Goal: Check status: Check status

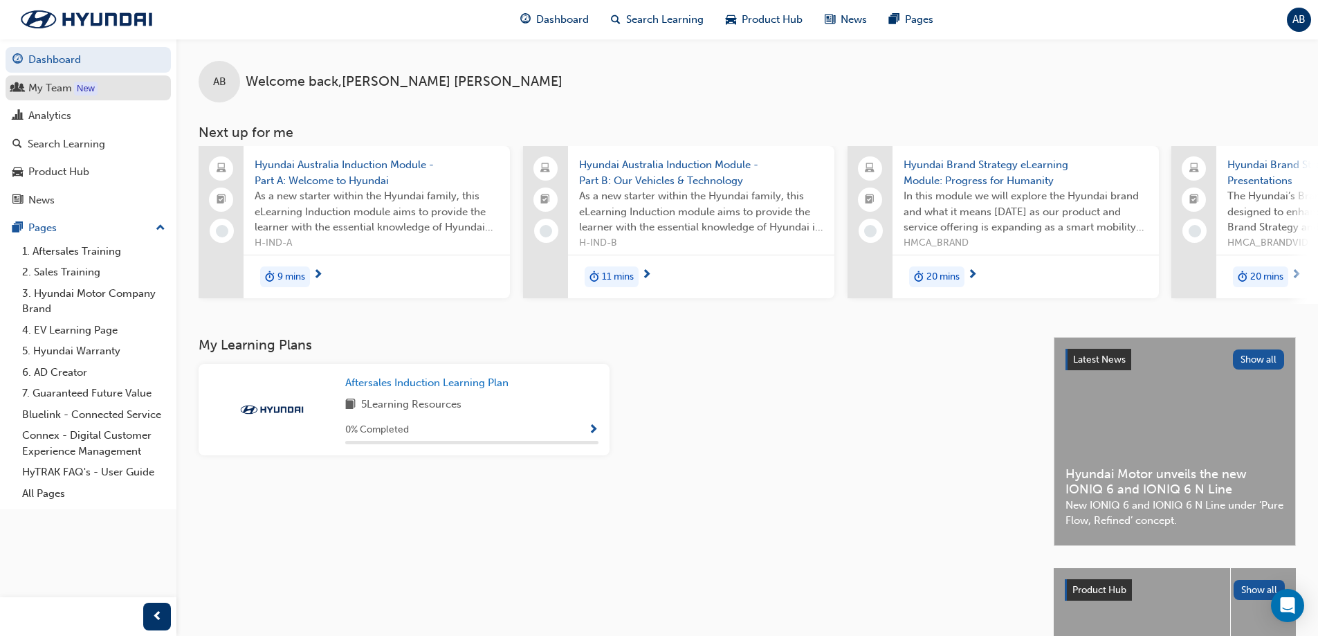
click at [63, 98] on link "My Team New" at bounding box center [88, 88] width 165 height 26
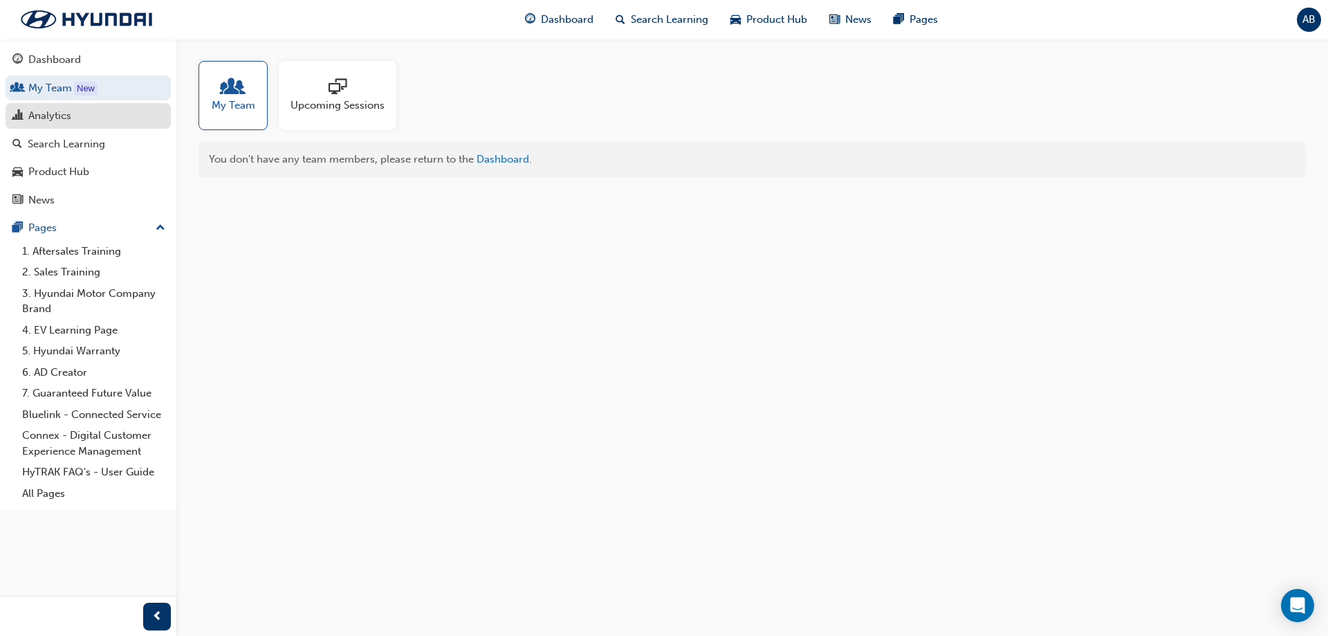
click at [88, 124] on div "Analytics" at bounding box center [87, 115] width 151 height 17
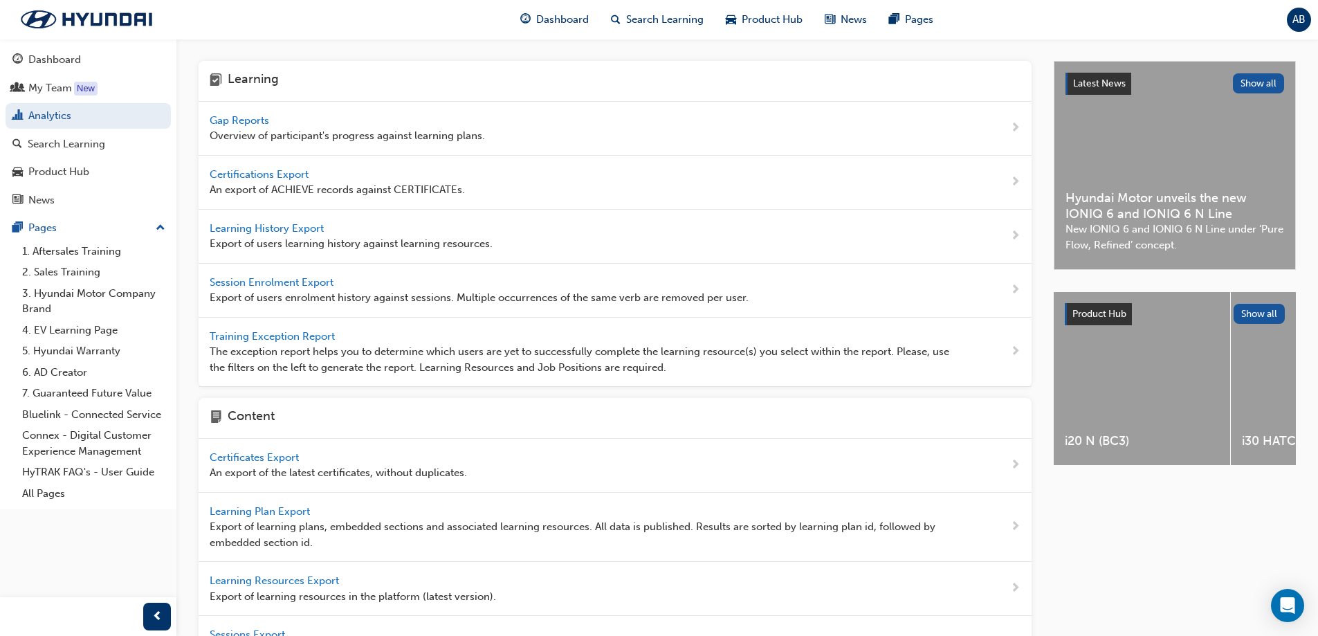
click at [252, 121] on span "Gap Reports" at bounding box center [241, 120] width 62 height 12
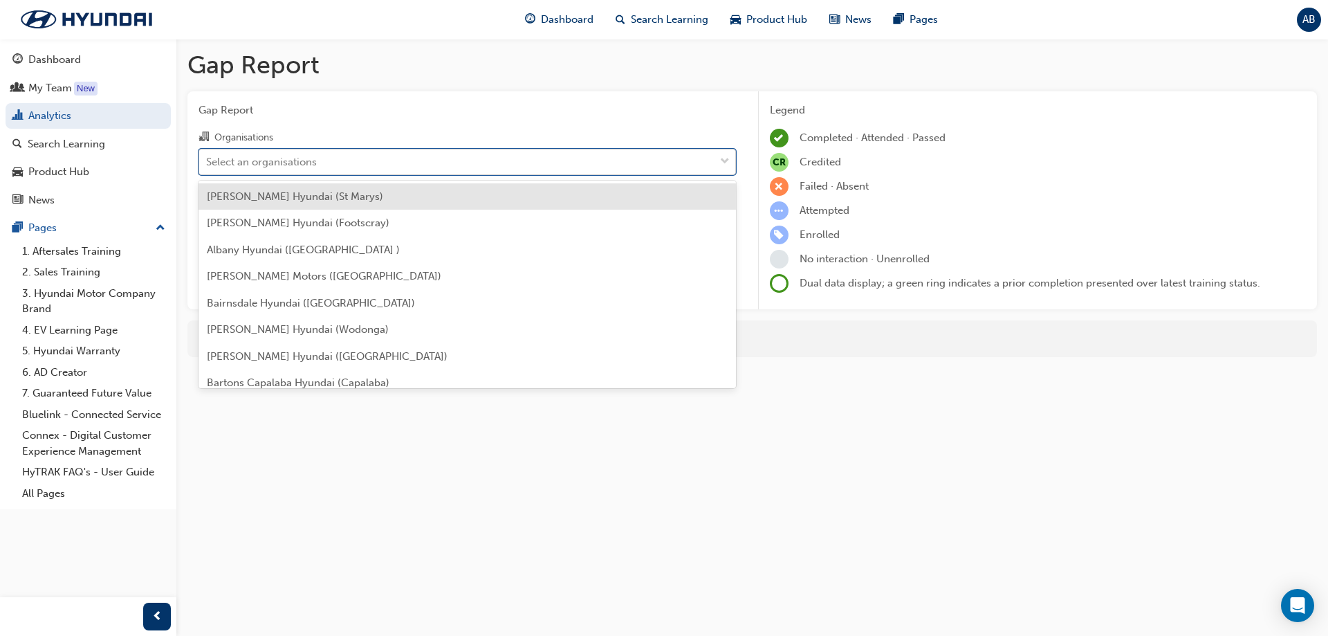
click at [257, 159] on div "Select an organisations" at bounding box center [261, 162] width 111 height 16
click at [208, 159] on input "Organisations option [PERSON_NAME] Hyundai (St Marys) focused, 1 of 182. 182 re…" at bounding box center [206, 161] width 1 height 12
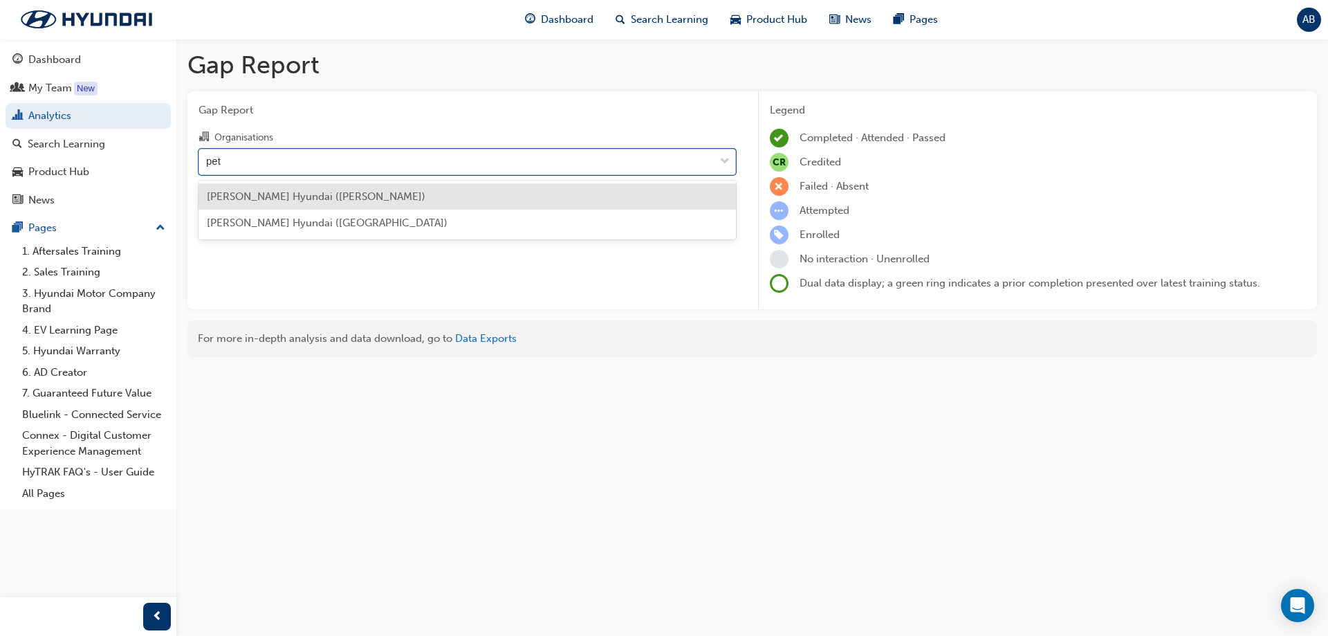
type input "[PERSON_NAME]"
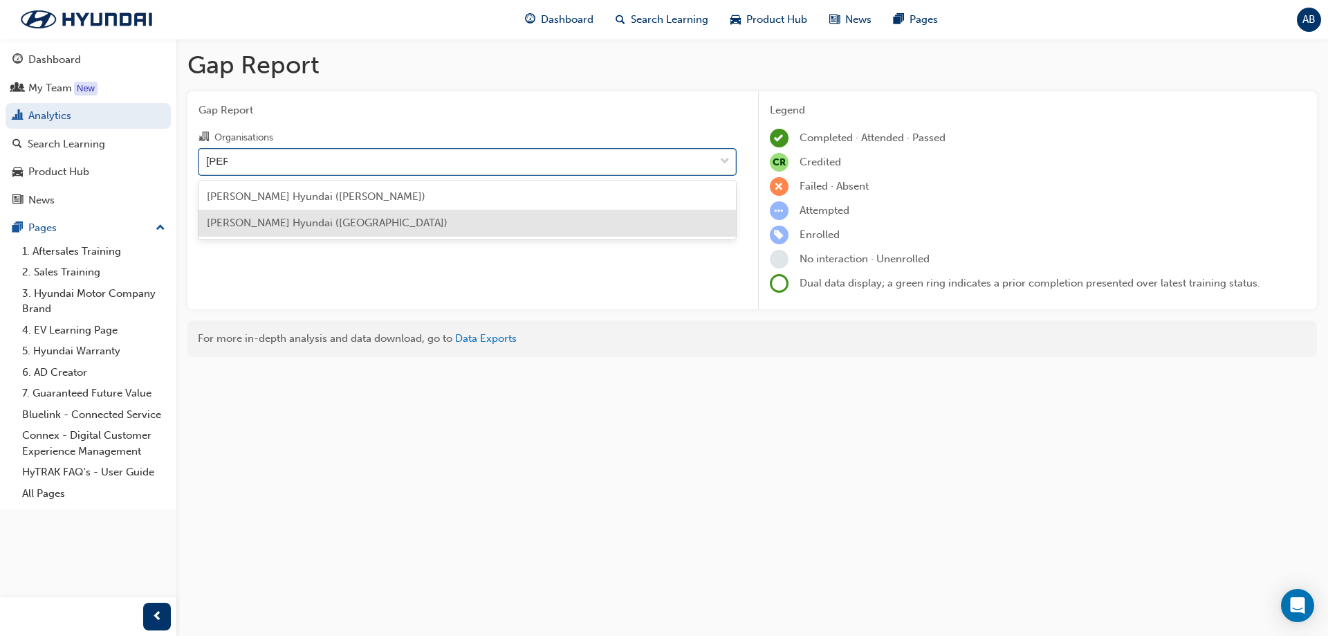
click at [277, 221] on span "[PERSON_NAME] Hyundai ([GEOGRAPHIC_DATA])" at bounding box center [327, 223] width 241 height 12
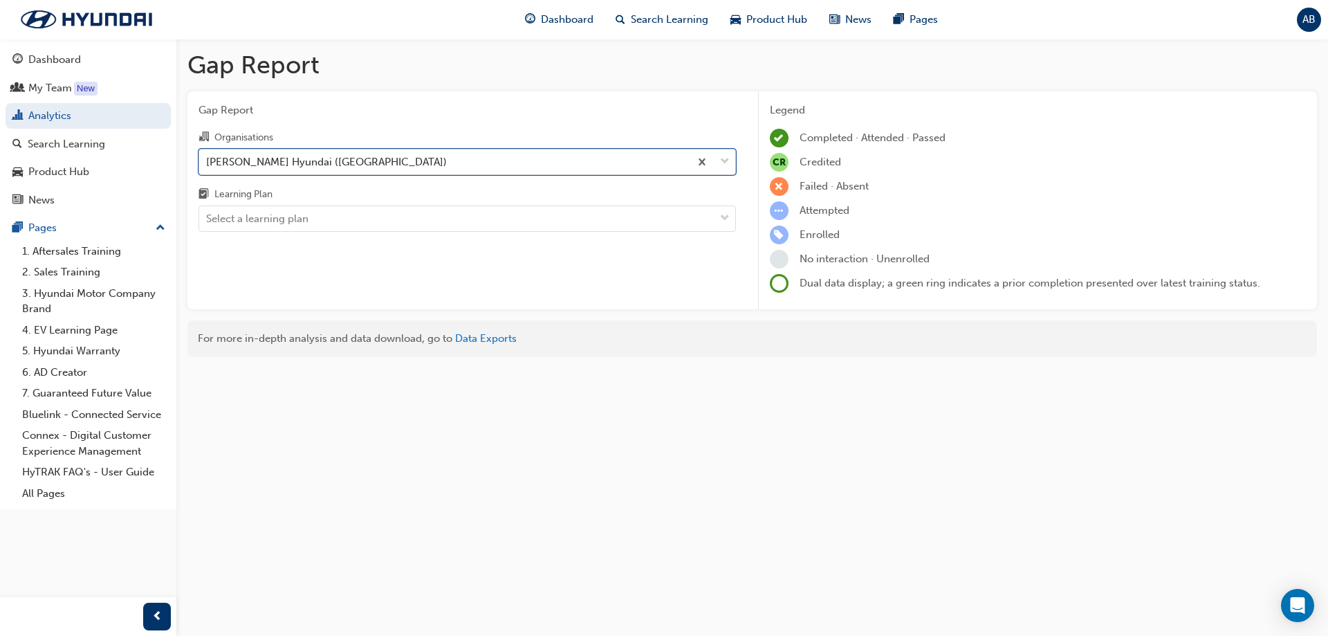
click at [277, 221] on div "Select a learning plan" at bounding box center [257, 219] width 102 height 16
click at [208, 221] on input "Learning Plan Select a learning plan" at bounding box center [206, 218] width 1 height 12
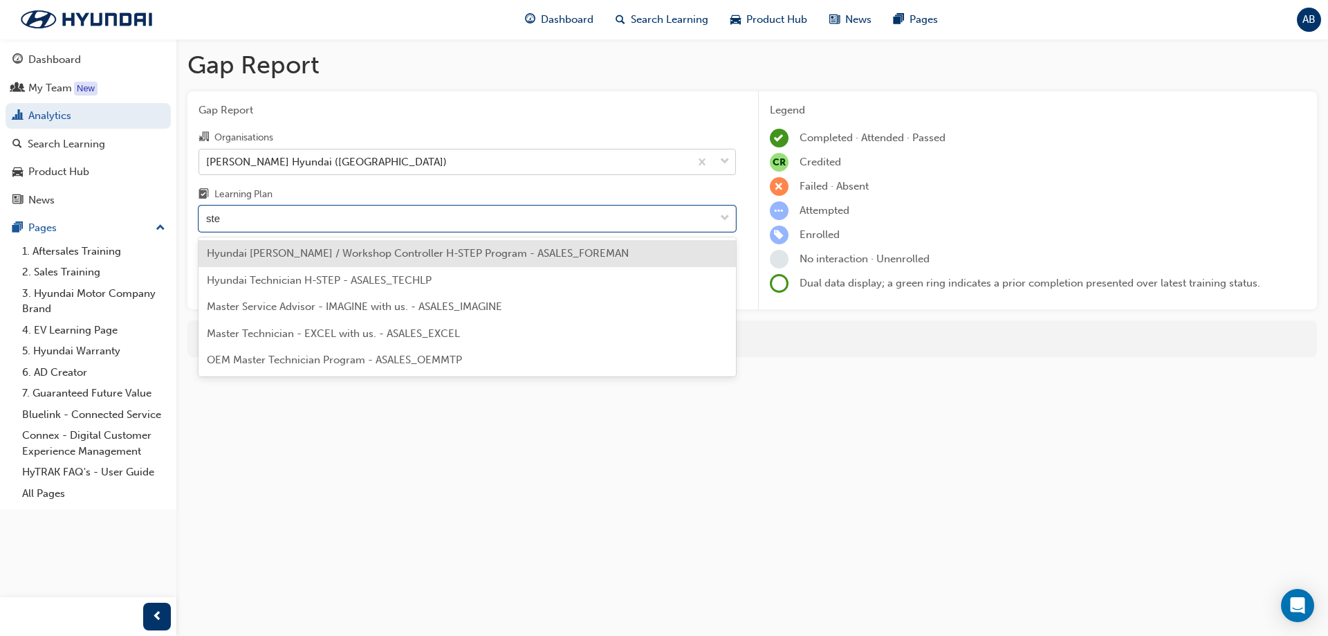
type input "step"
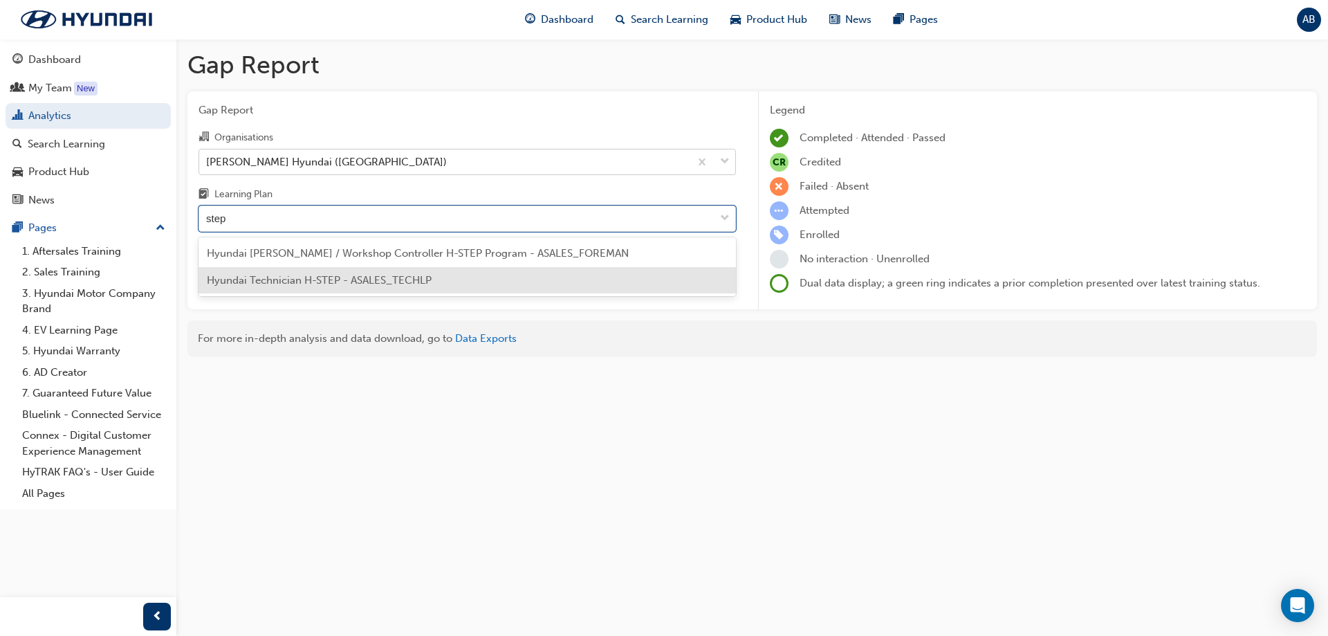
click at [283, 282] on span "Hyundai Technician H-STEP - ASALES_TECHLP" at bounding box center [319, 280] width 225 height 12
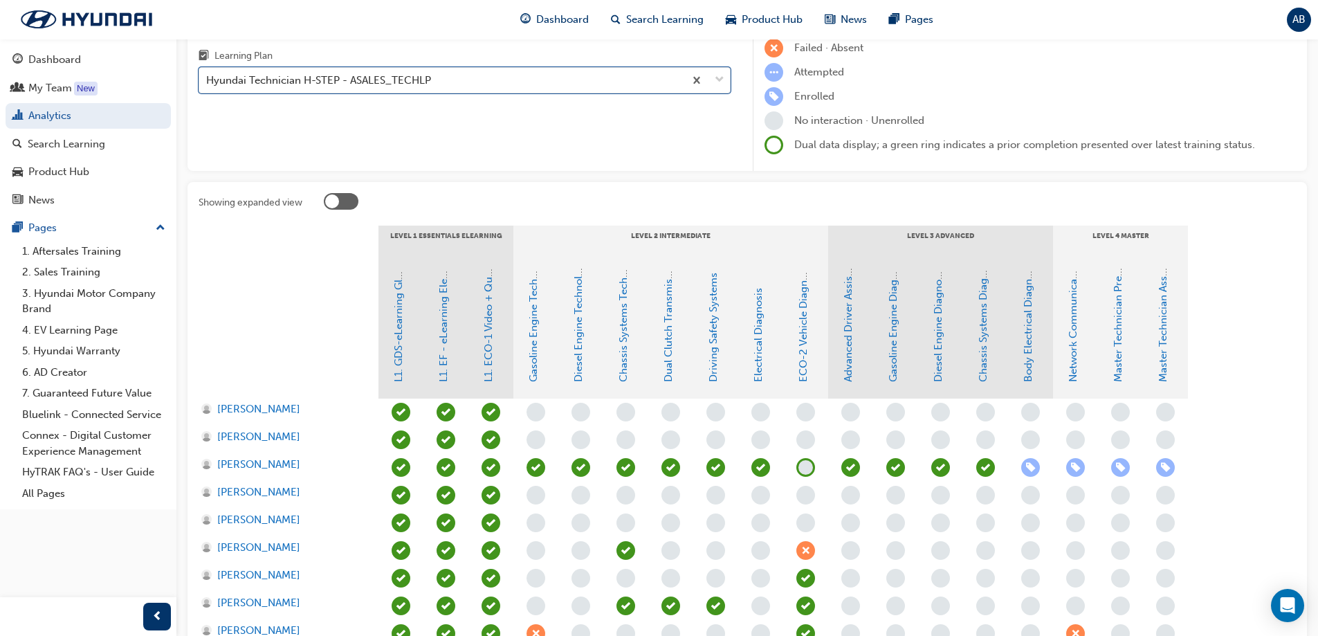
scroll to position [208, 0]
